Goal: Transaction & Acquisition: Purchase product/service

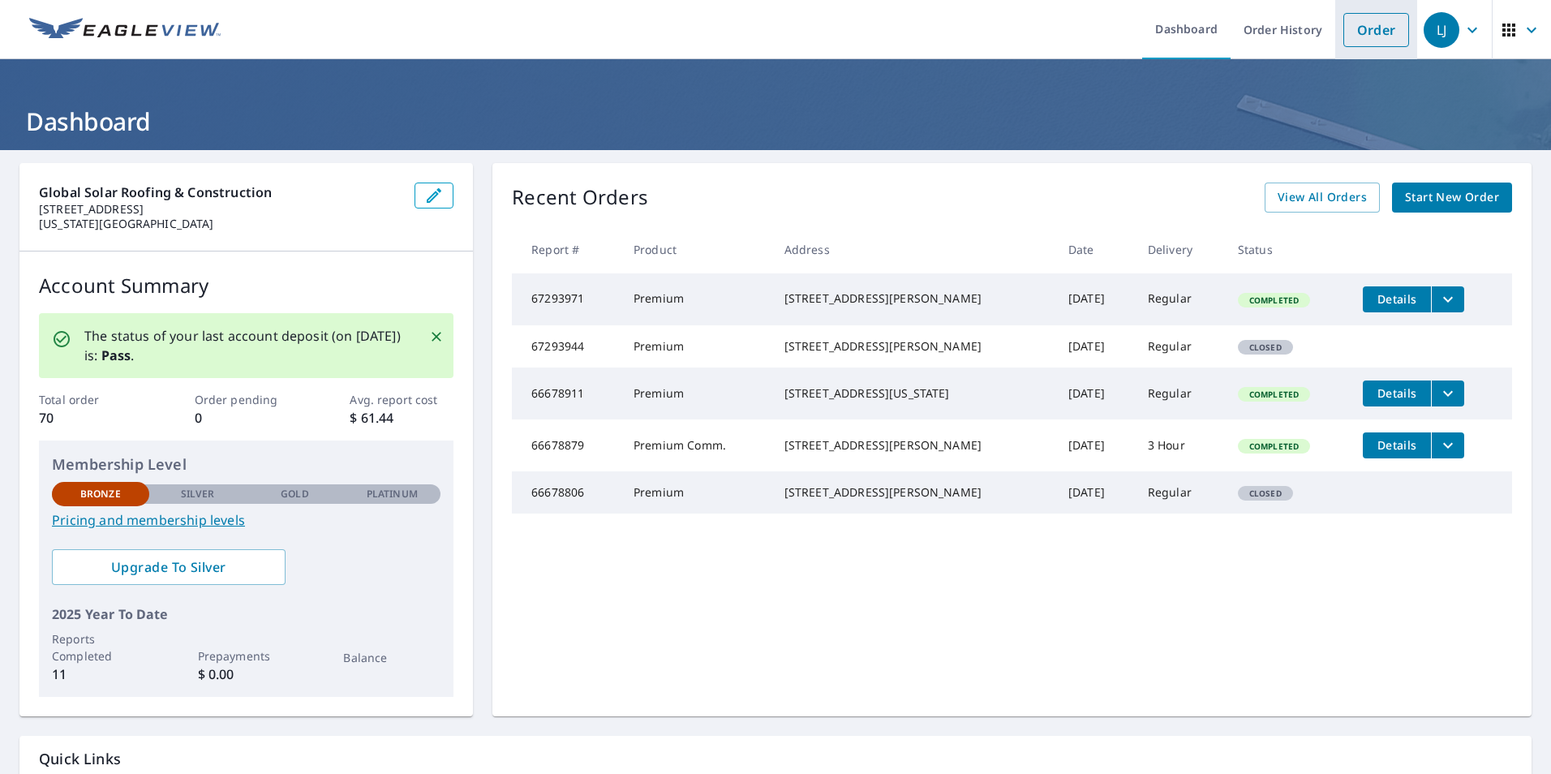
click at [1365, 31] on link "Order" at bounding box center [1377, 30] width 66 height 34
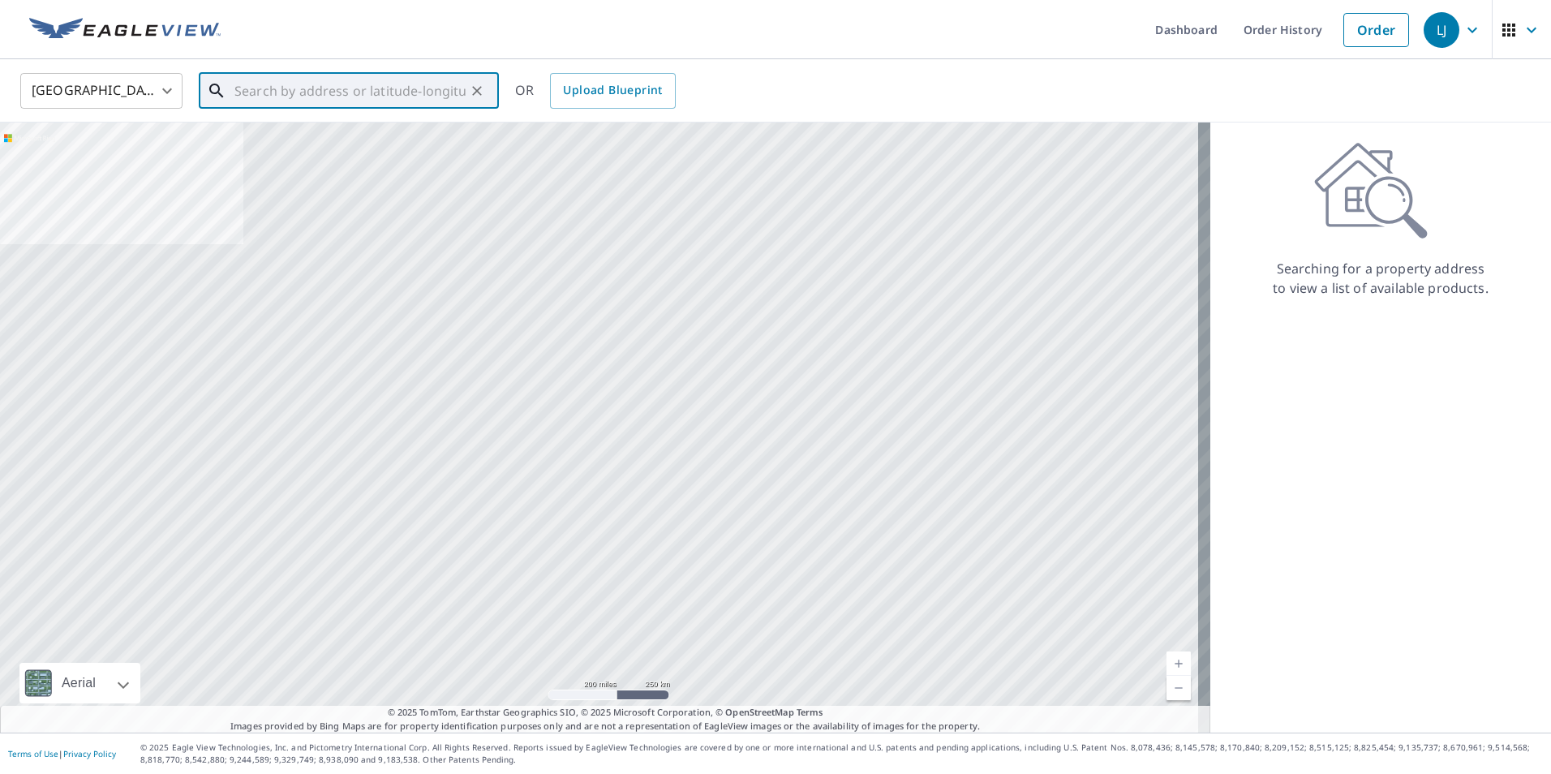
click at [279, 101] on input "text" at bounding box center [349, 90] width 231 height 45
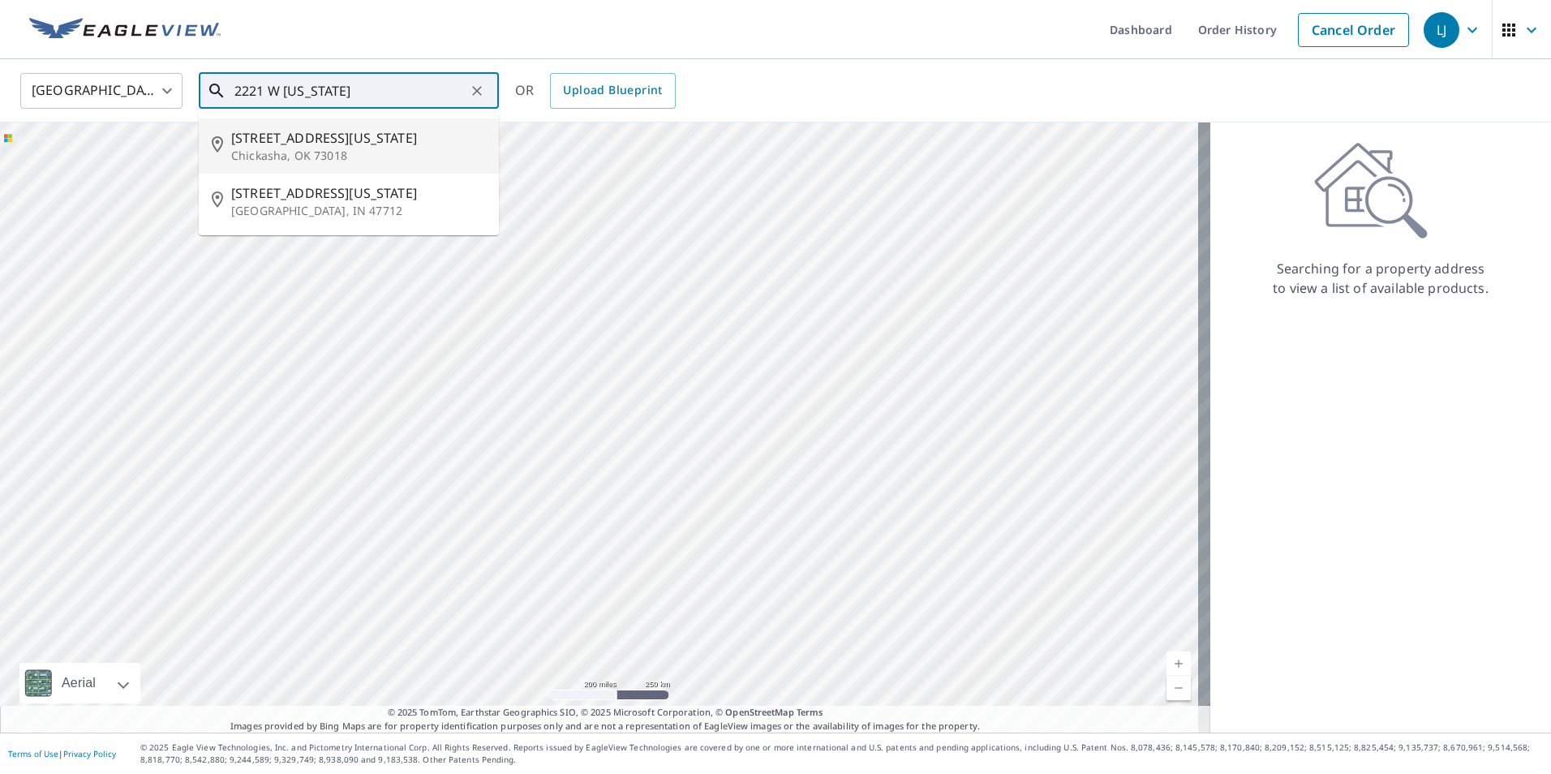
click at [278, 150] on p "Chickasha, OK 73018" at bounding box center [358, 156] width 255 height 16
type input "[STREET_ADDRESS][US_STATE]"
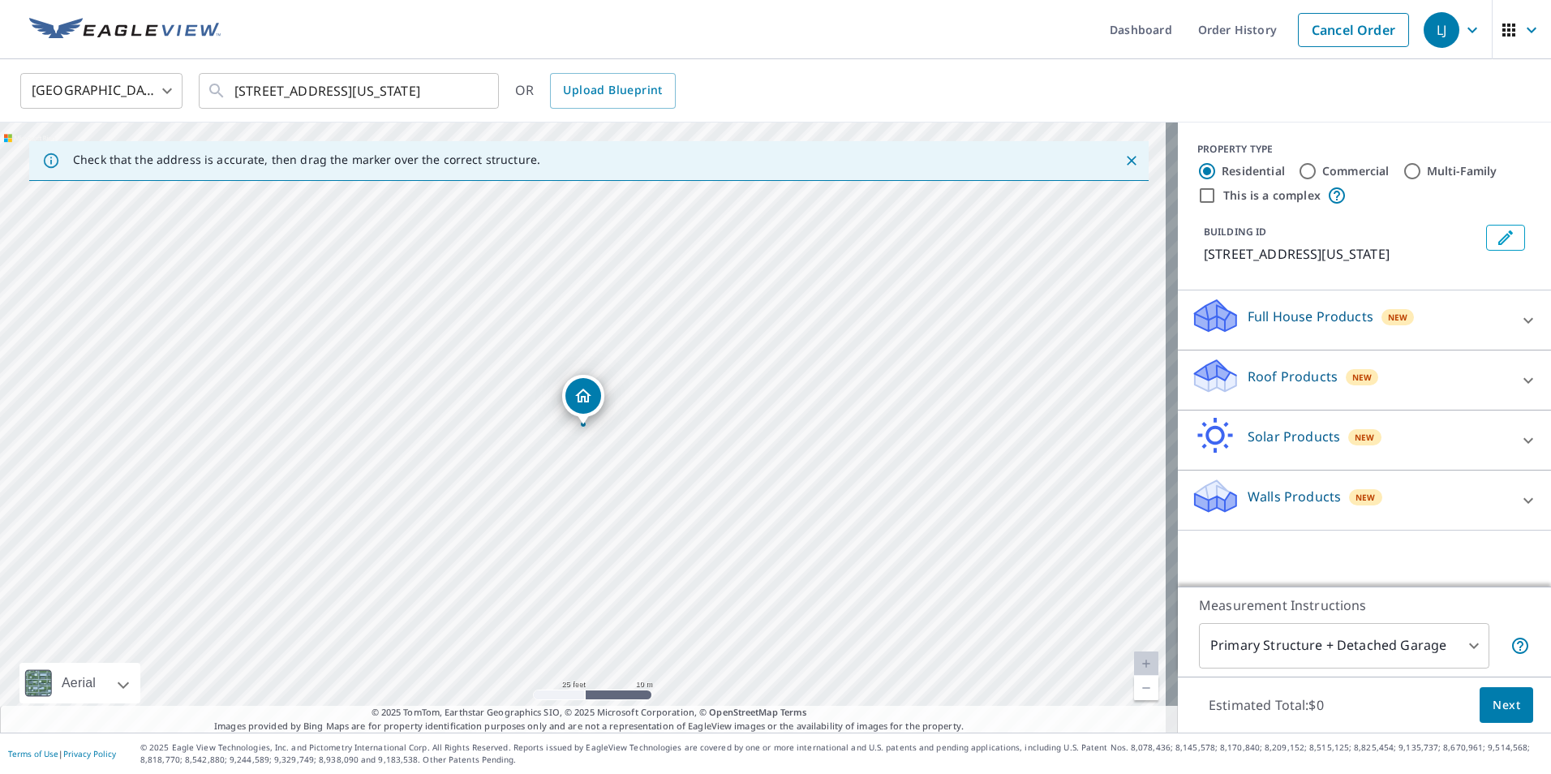
click at [1316, 379] on p "Roof Products" at bounding box center [1293, 376] width 90 height 19
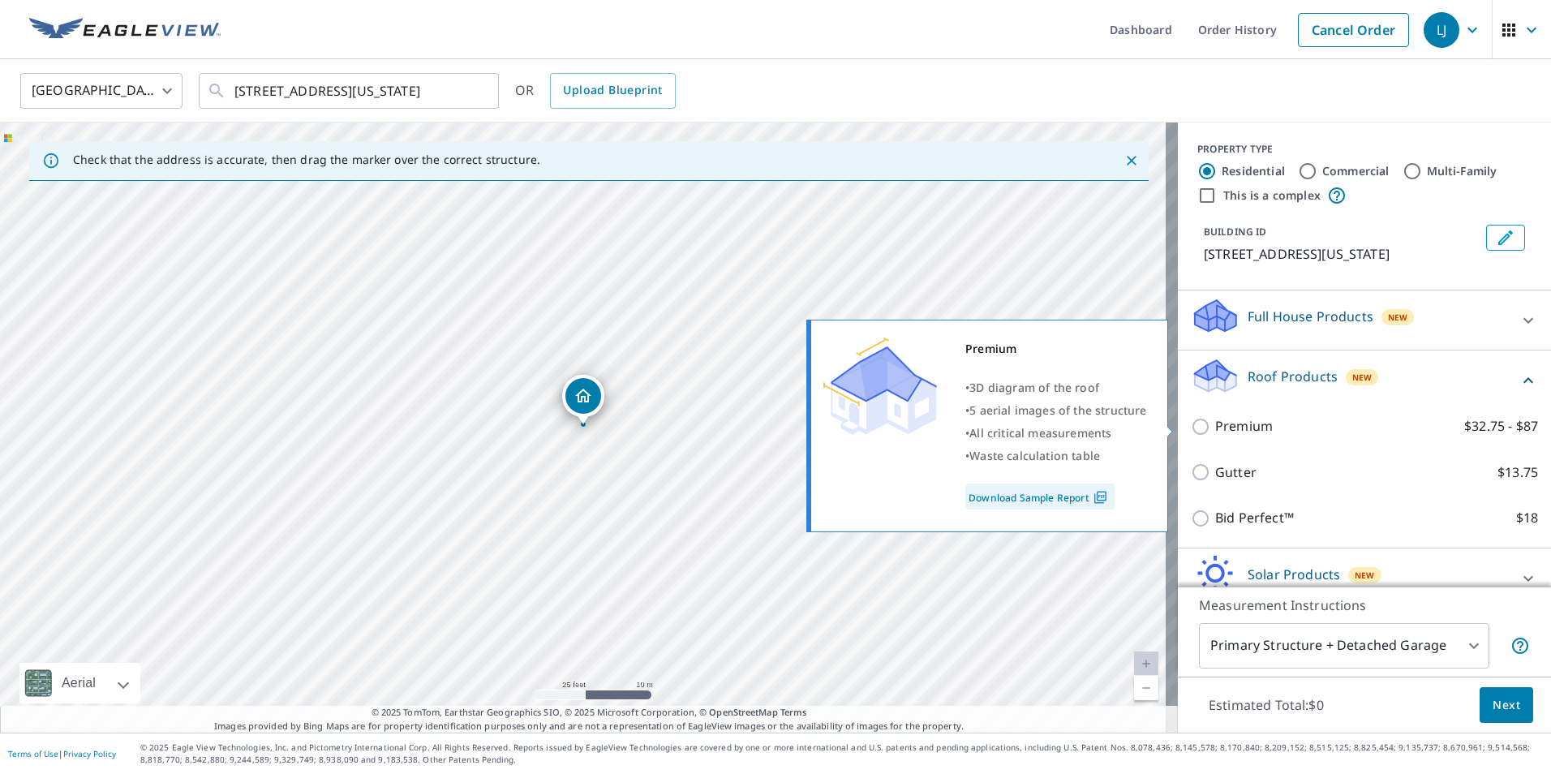
click at [1235, 427] on p "Premium" at bounding box center [1244, 426] width 58 height 20
click at [1215, 427] on input "Premium $32.75 - $87" at bounding box center [1203, 426] width 24 height 19
checkbox input "true"
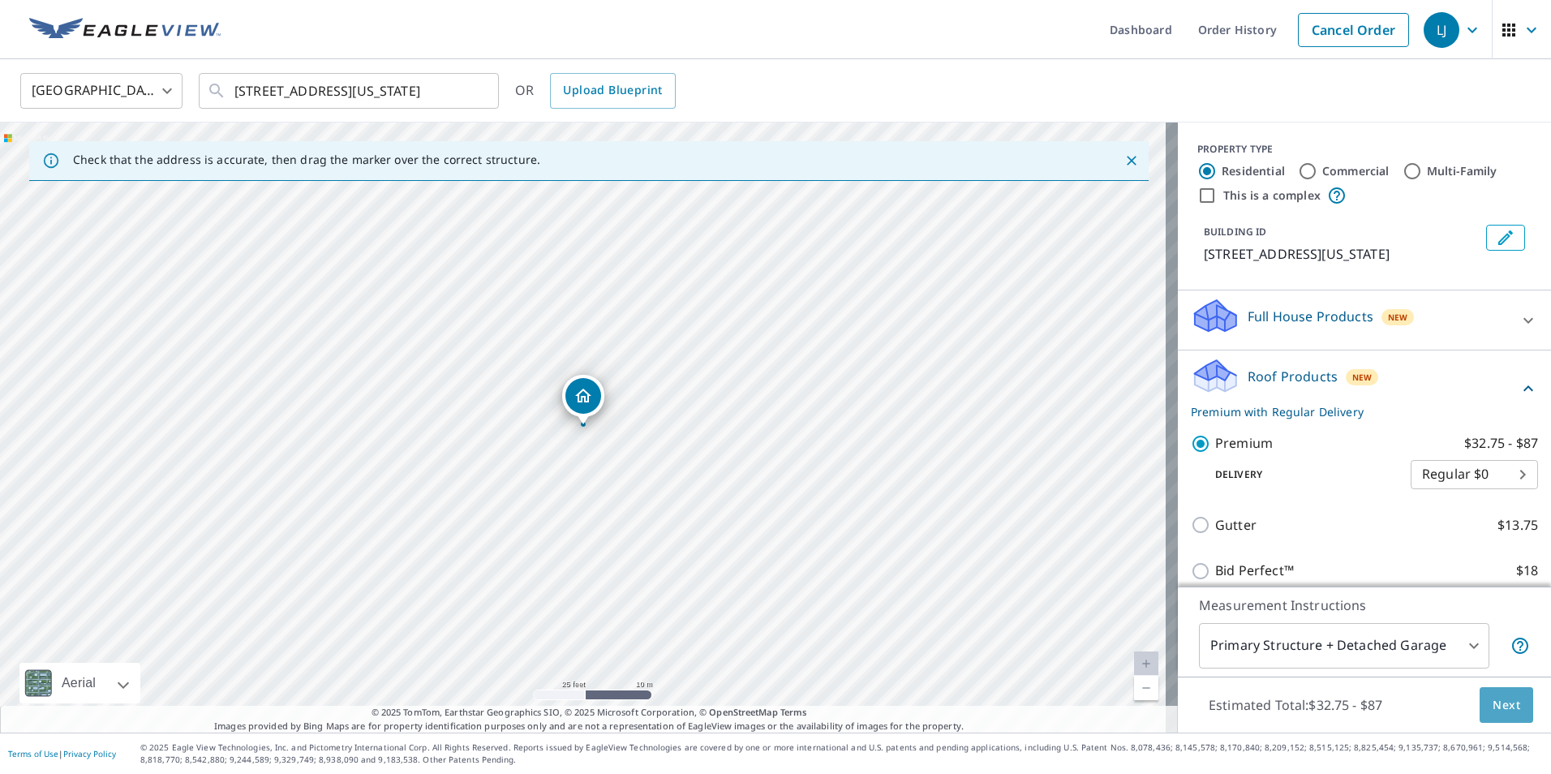
click at [1495, 721] on button "Next" at bounding box center [1507, 705] width 54 height 37
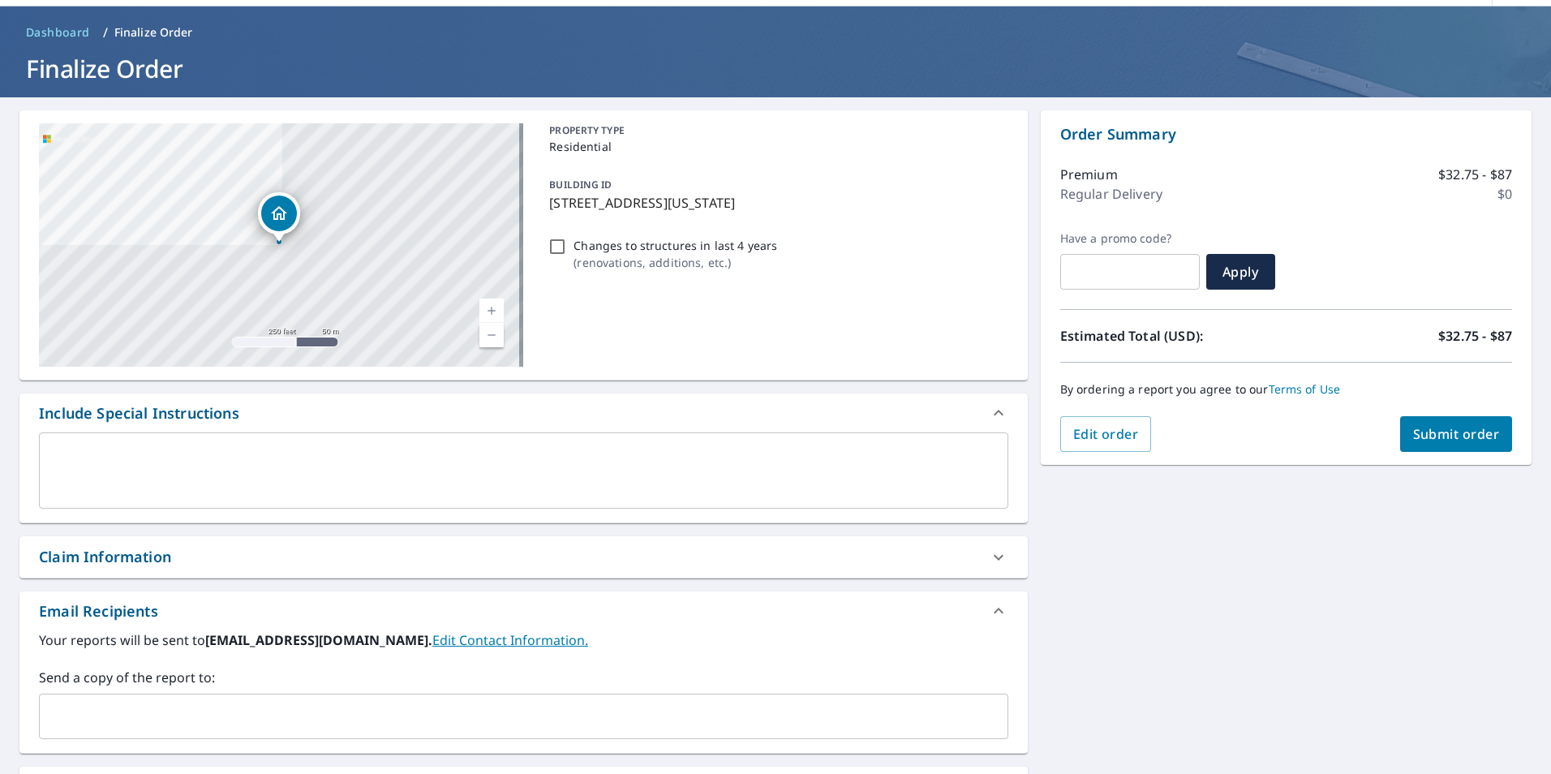
scroll to position [81, 0]
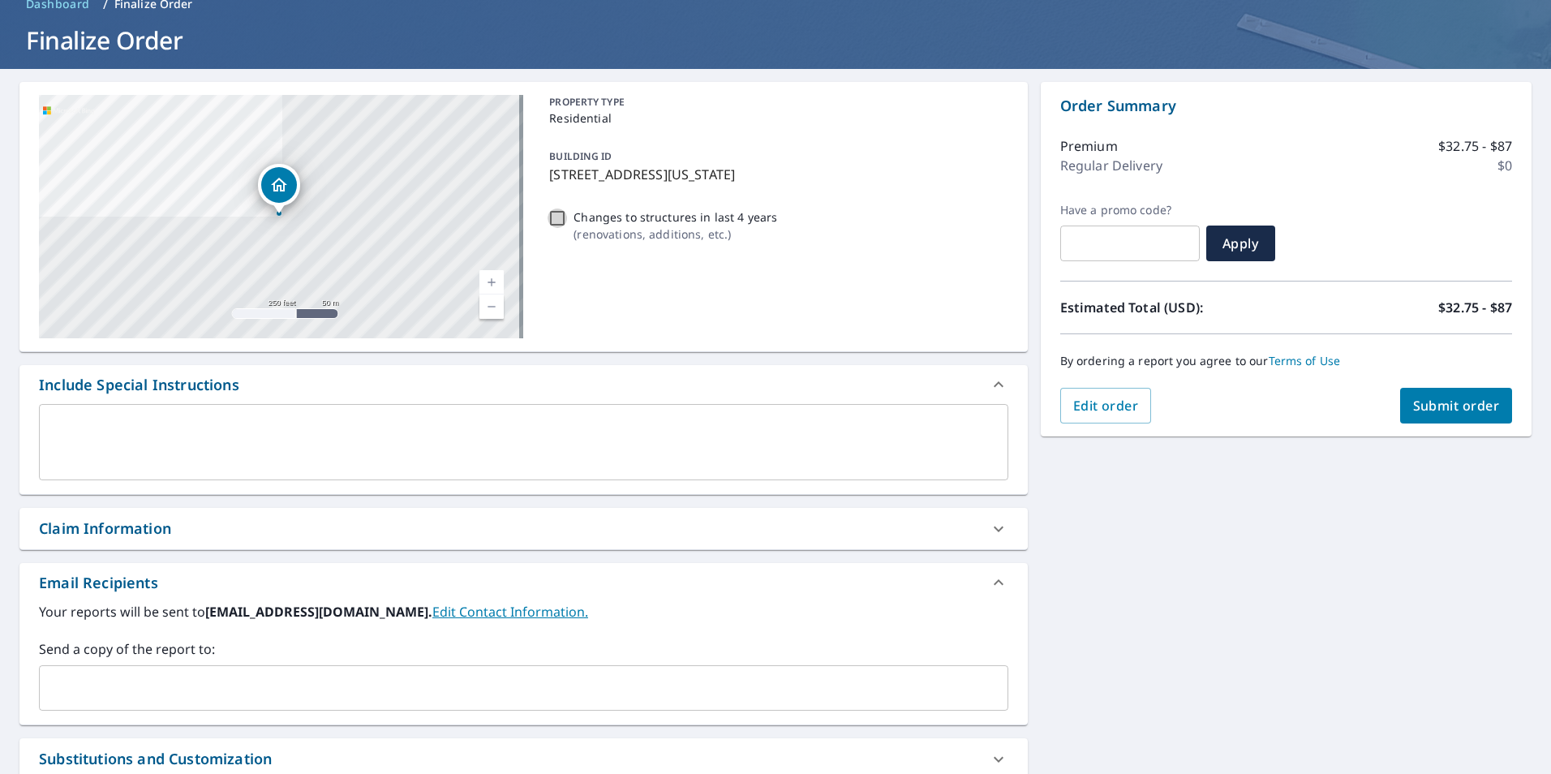
click at [548, 215] on input "Changes to structures in last 4 years ( renovations, additions, etc. )" at bounding box center [557, 218] width 19 height 19
click at [549, 213] on input "Changes to structures in last 4 years ( renovations, additions, etc. )" at bounding box center [557, 218] width 19 height 19
click at [553, 216] on input "Changes to structures in last 4 years ( renovations, additions, etc. )" at bounding box center [557, 218] width 19 height 19
checkbox input "true"
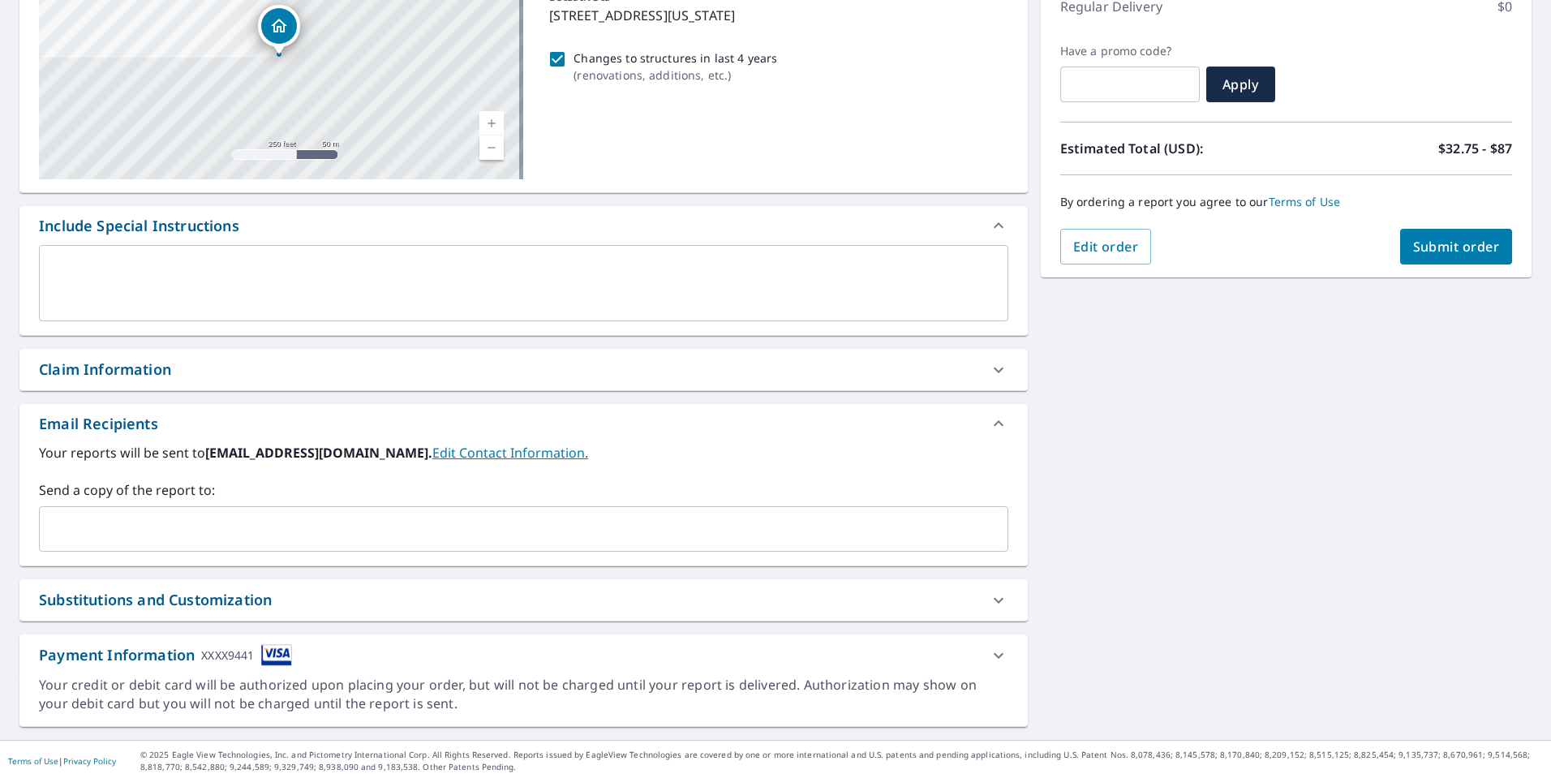
scroll to position [247, 0]
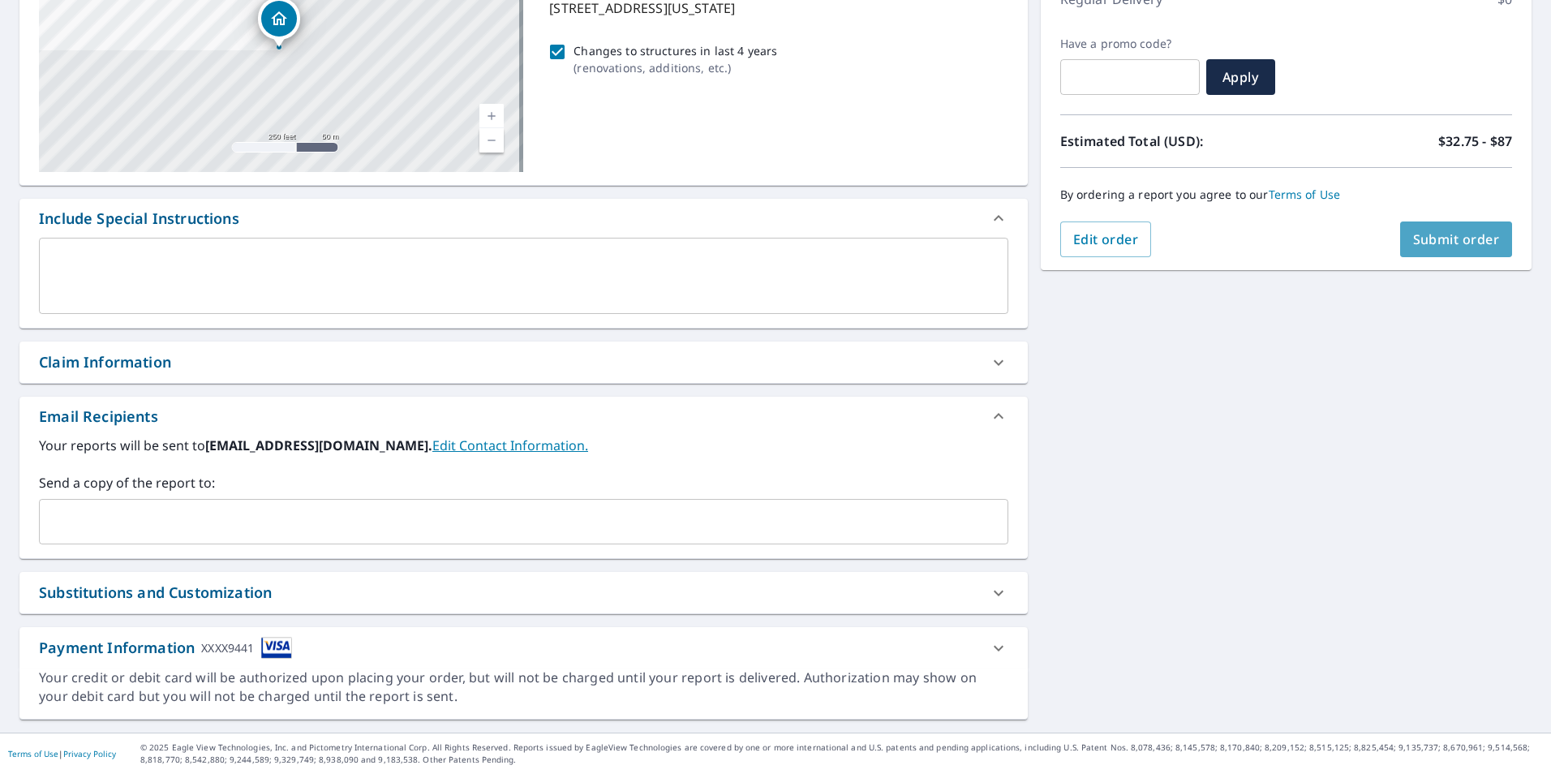
drag, startPoint x: 1456, startPoint y: 252, endPoint x: 1447, endPoint y: 252, distance: 8.9
click at [1447, 252] on button "Submit order" at bounding box center [1456, 240] width 113 height 36
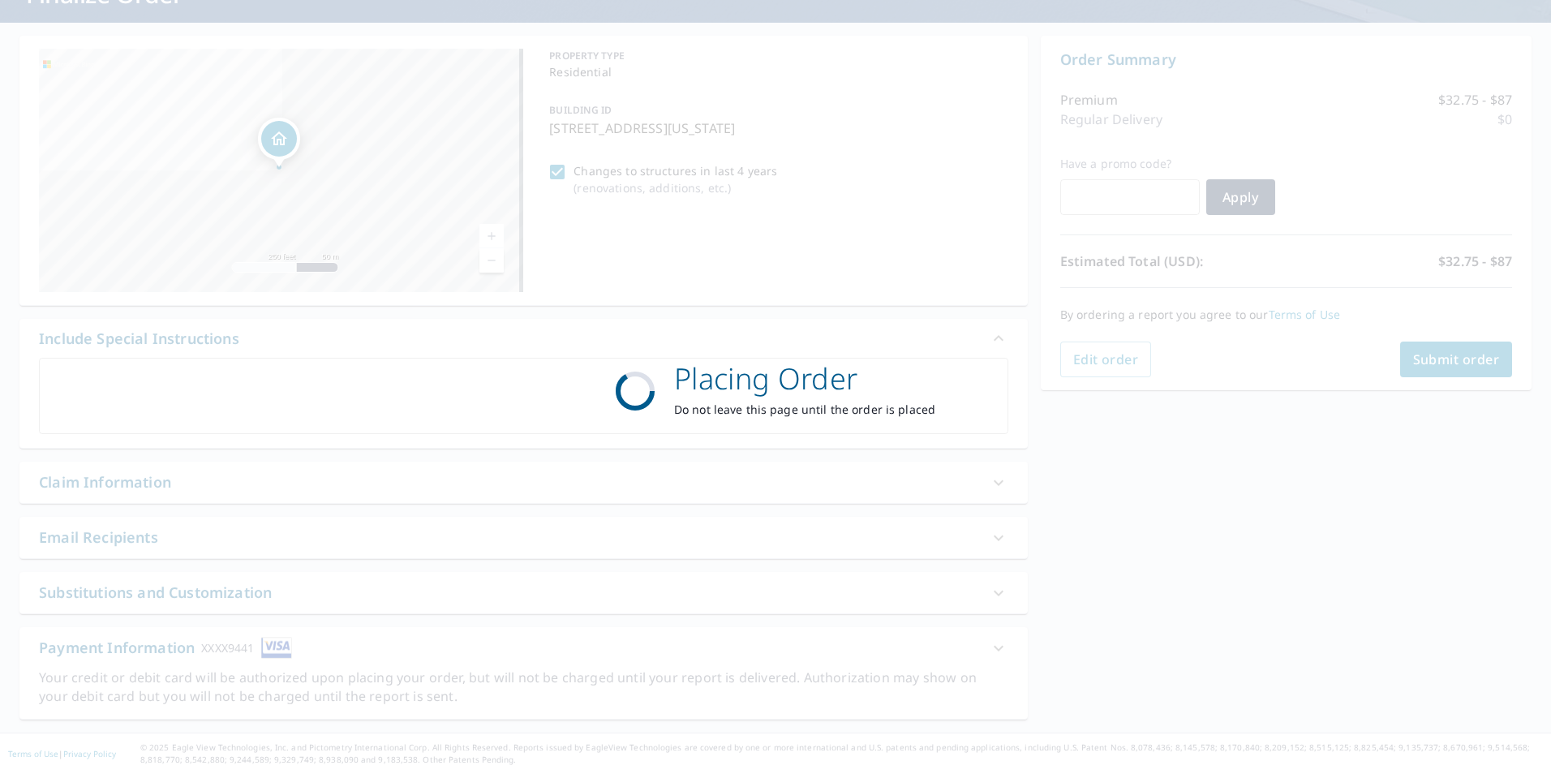
scroll to position [127, 0]
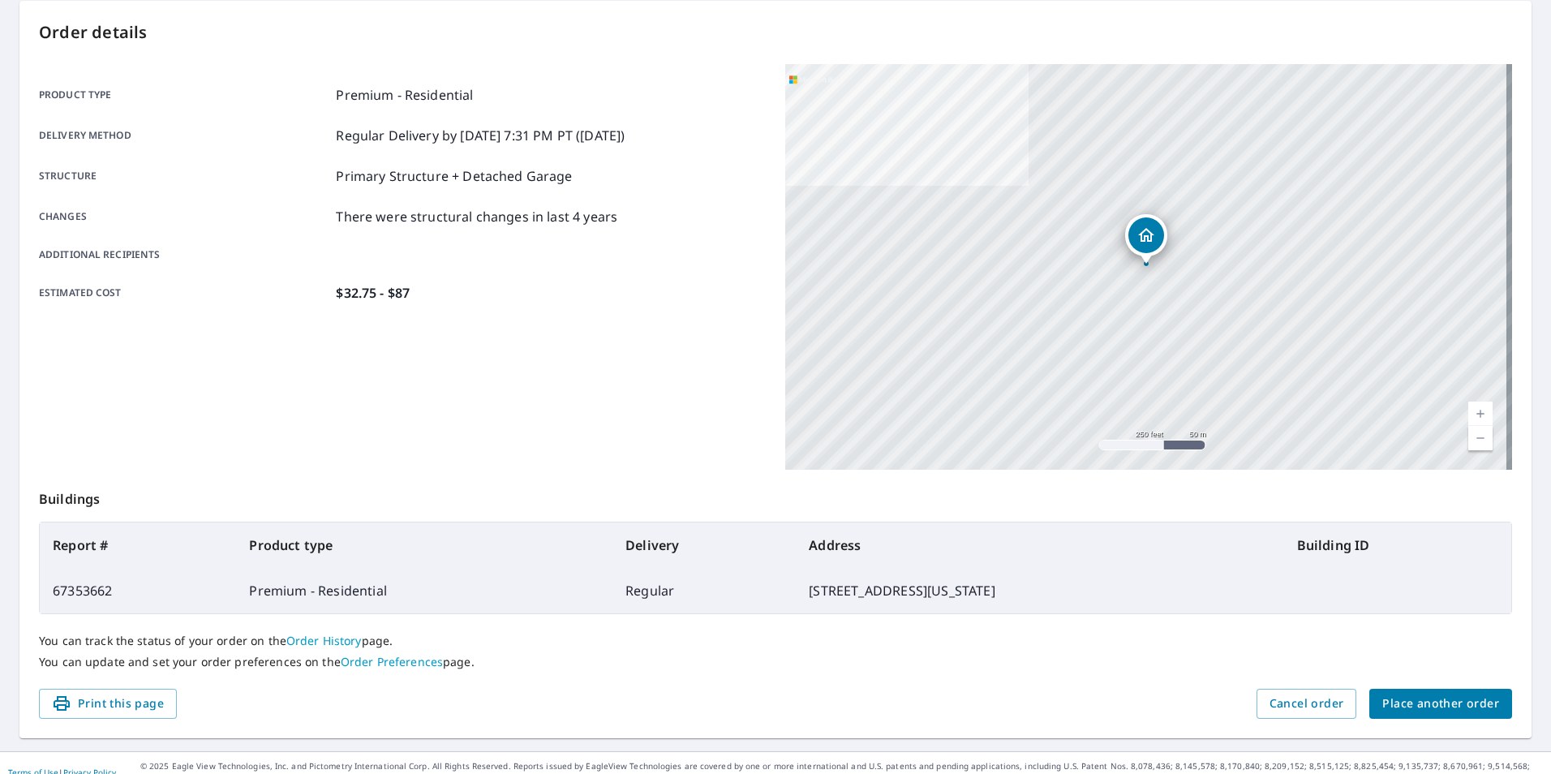
scroll to position [181, 0]
